Goal: Find specific page/section: Find specific page/section

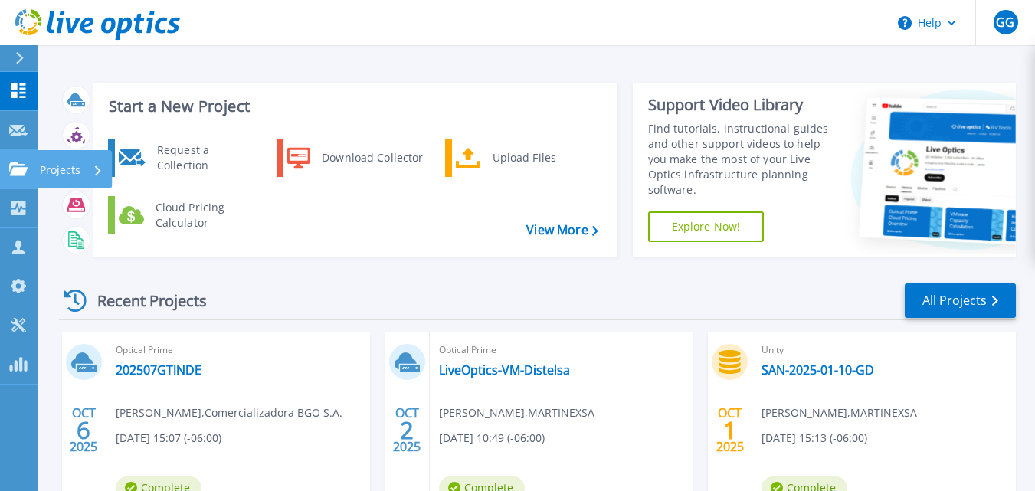
click at [74, 176] on p "Projects" at bounding box center [60, 170] width 41 height 40
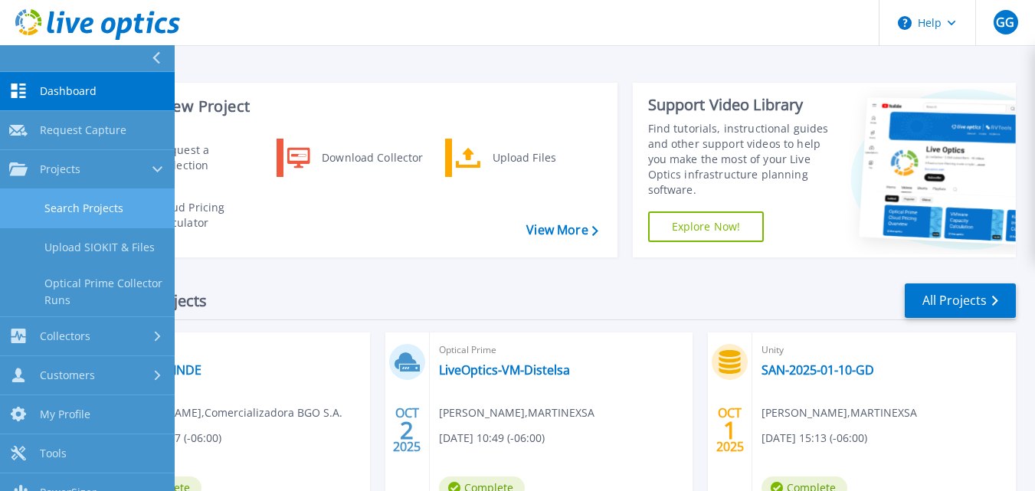
click at [64, 205] on link "Search Projects" at bounding box center [87, 208] width 175 height 39
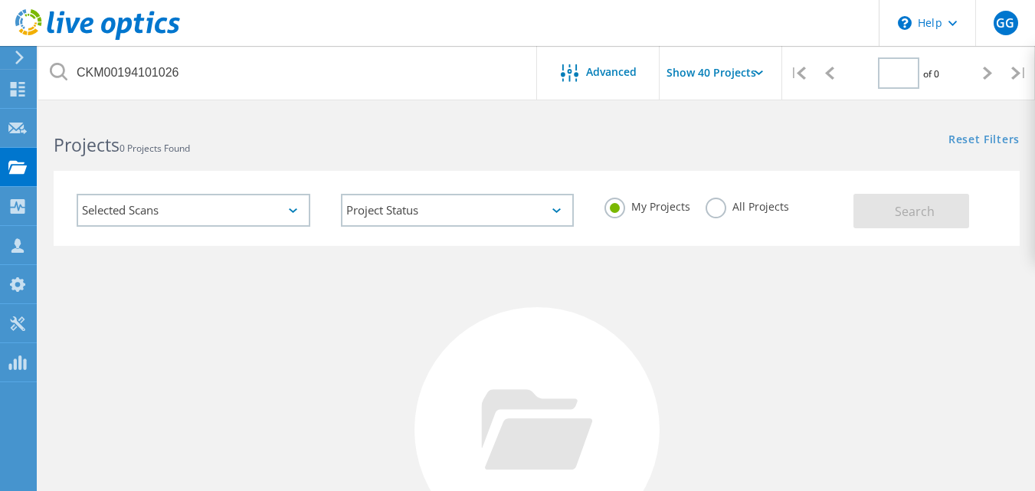
type input "1"
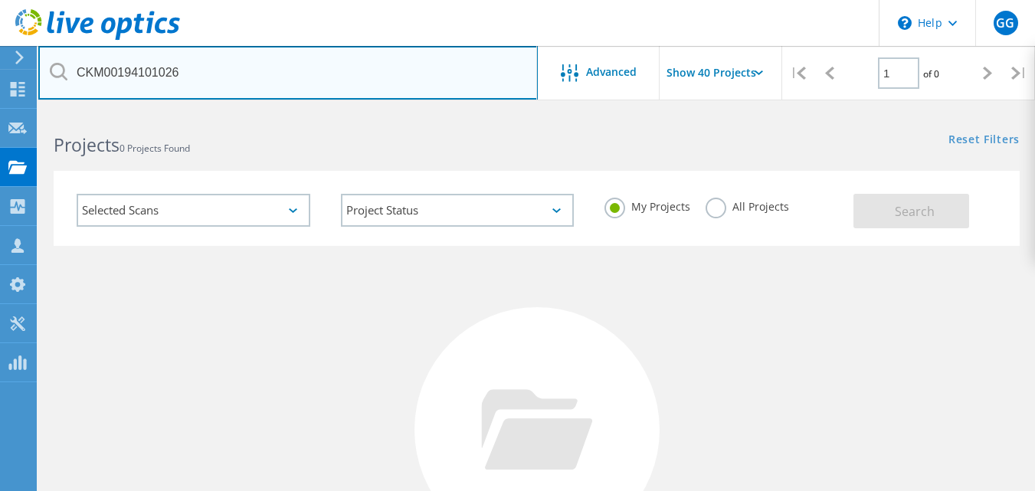
click at [208, 80] on input "CKM00194101026" at bounding box center [288, 73] width 500 height 54
click at [142, 77] on input "CKM00194101026" at bounding box center [288, 73] width 500 height 54
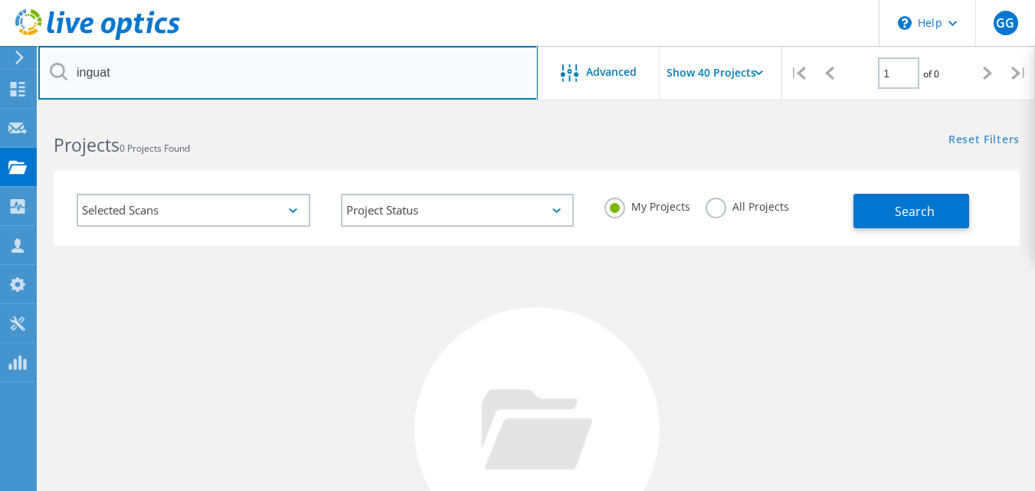
type input "inguat"
